Goal: Information Seeking & Learning: Learn about a topic

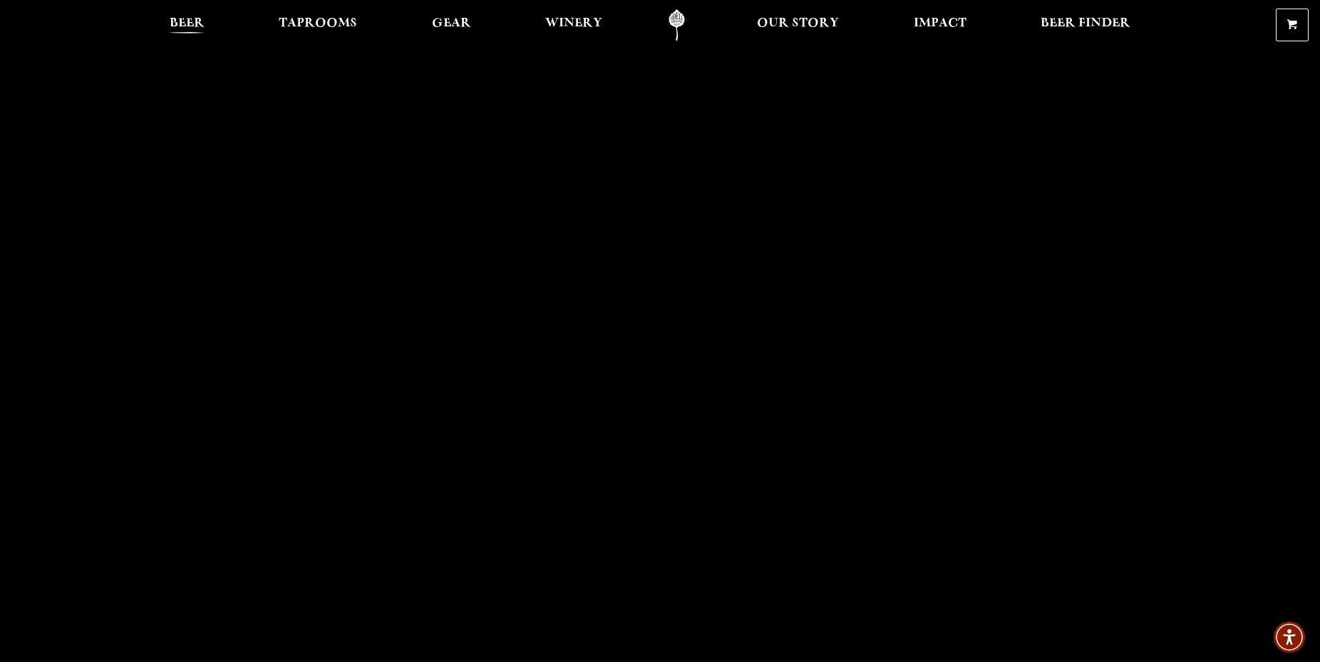
click at [190, 26] on span "Beer" at bounding box center [187, 23] width 35 height 11
click at [190, 24] on span "Beer" at bounding box center [187, 23] width 35 height 11
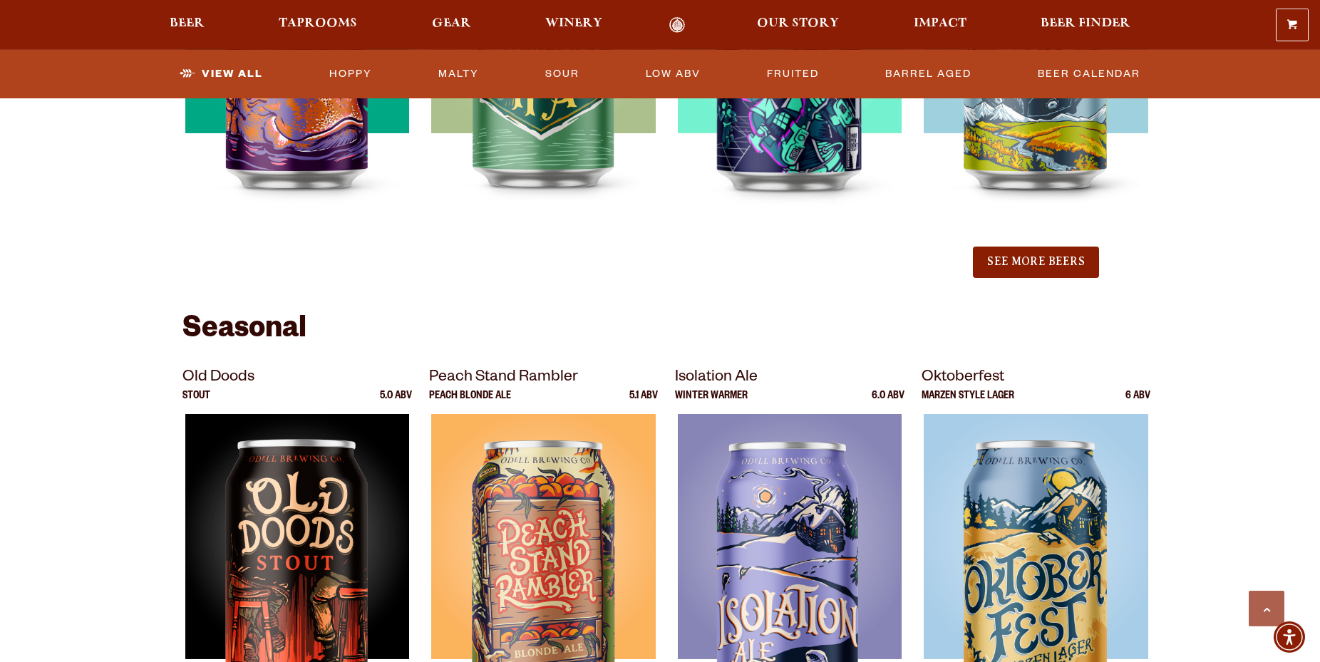
scroll to position [1711, 0]
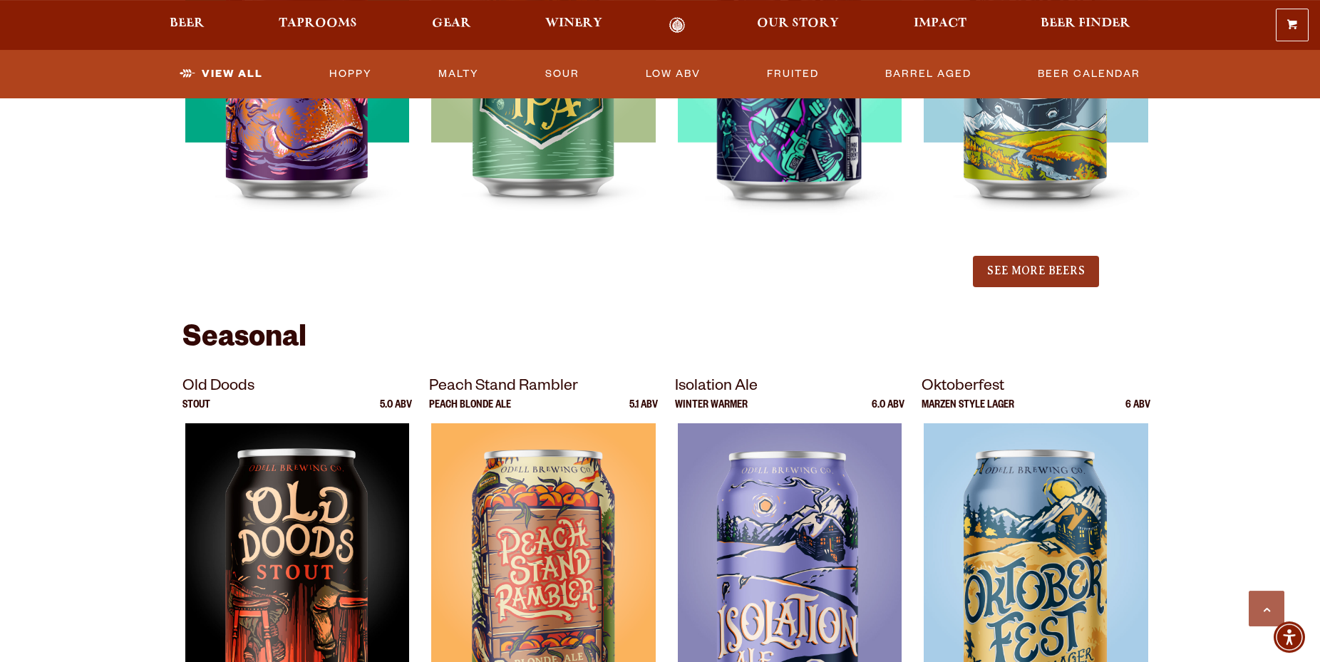
click at [1057, 273] on button "See More Beers" at bounding box center [1035, 271] width 125 height 31
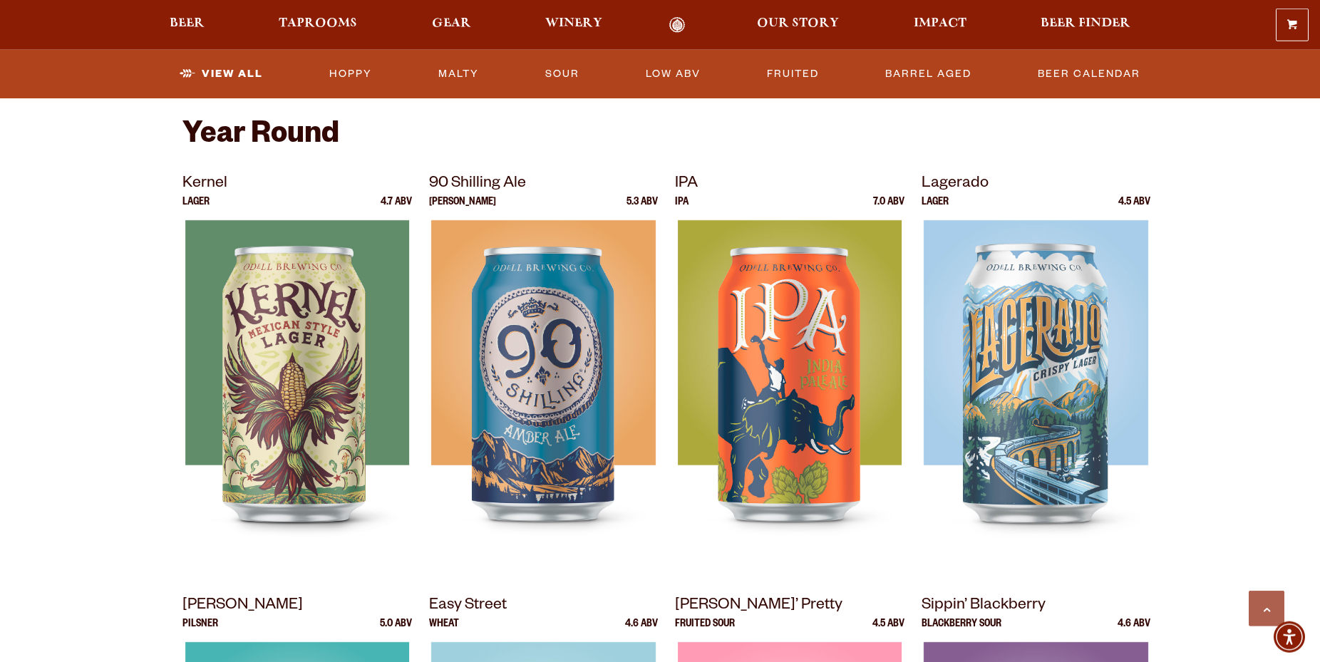
scroll to position [560, 0]
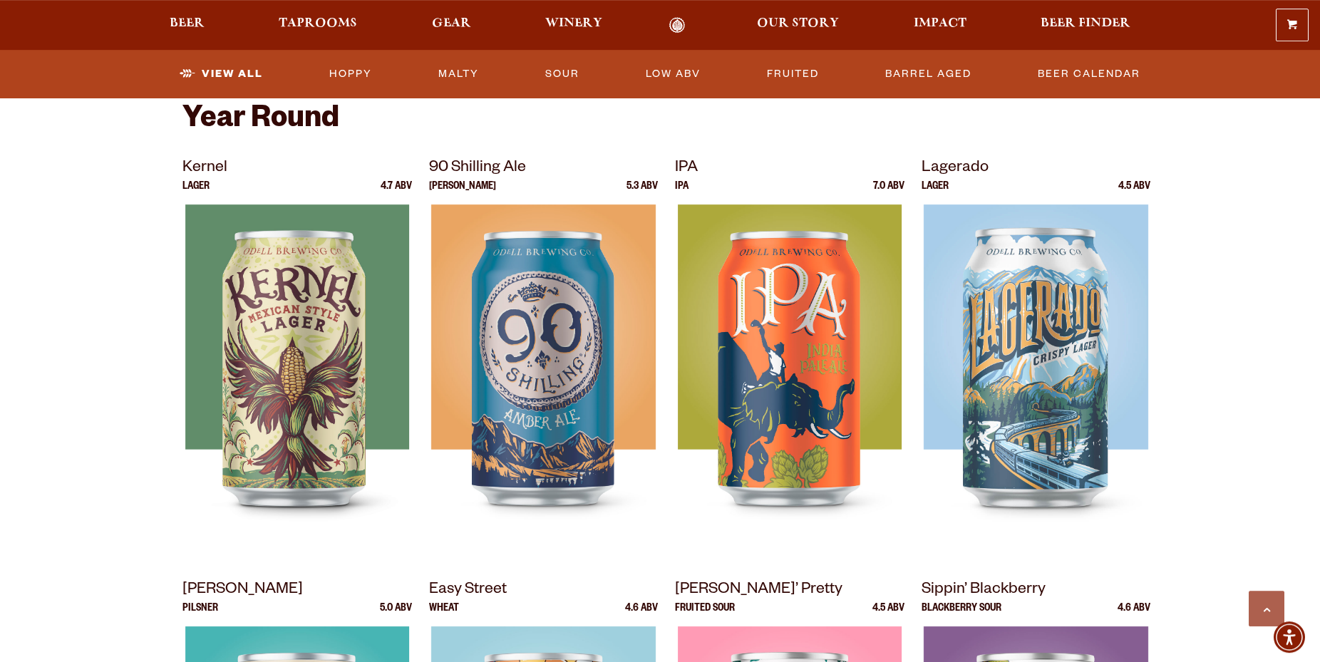
click at [199, 184] on p "Lager" at bounding box center [196, 193] width 27 height 23
